Goal: Transaction & Acquisition: Purchase product/service

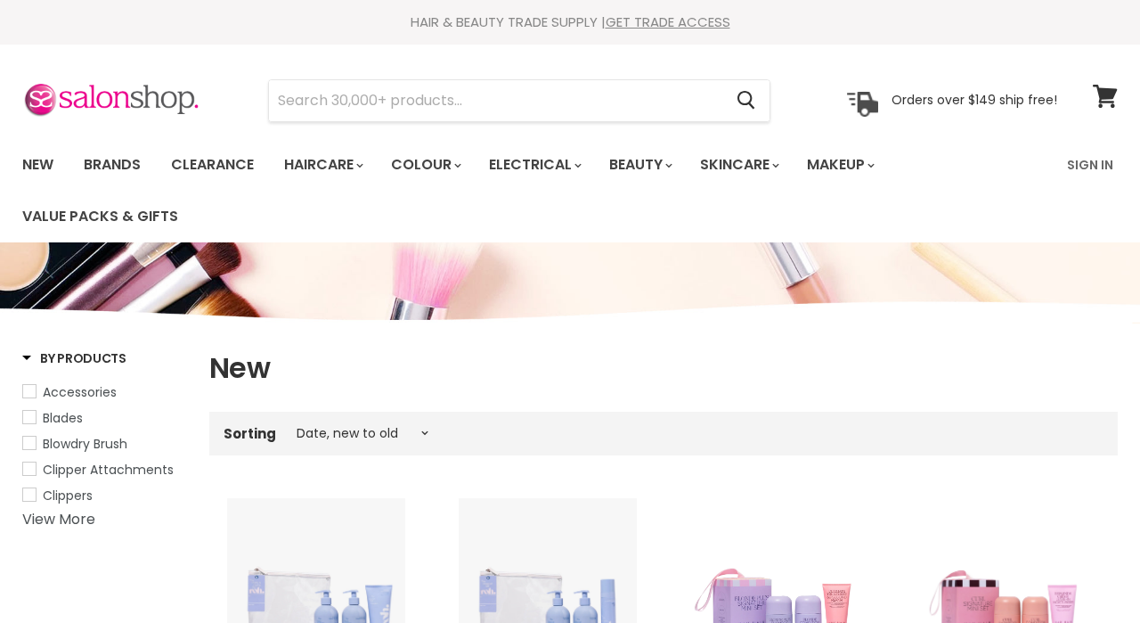
select select "created-descending"
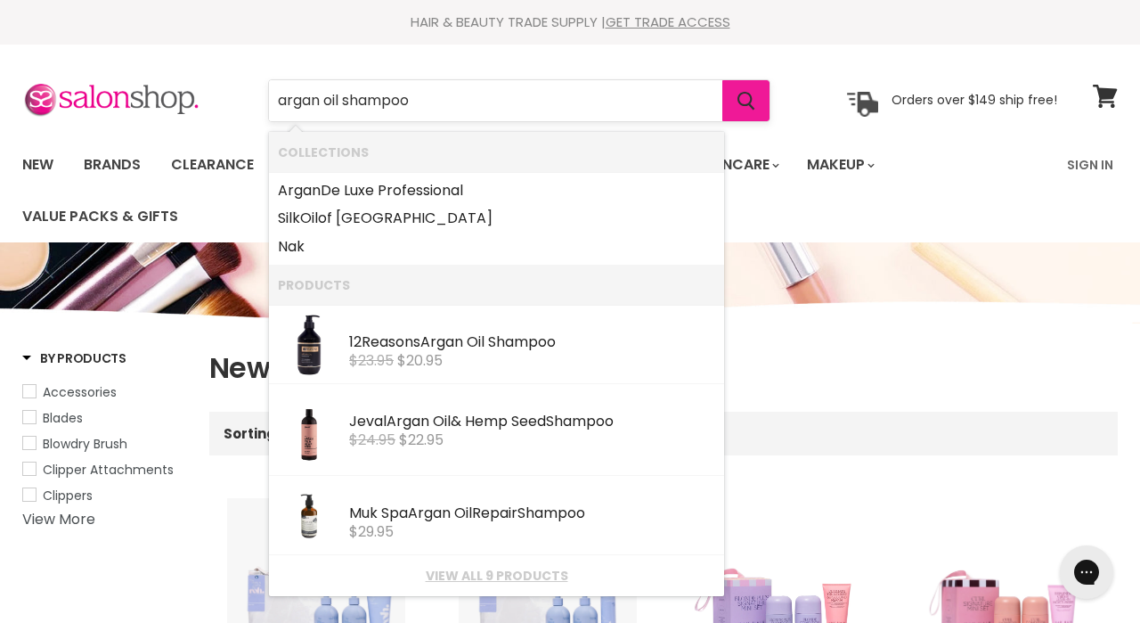
type input "argan oil shampoo"
click at [747, 112] on button "Search" at bounding box center [746, 100] width 47 height 41
